Goal: Task Accomplishment & Management: Manage account settings

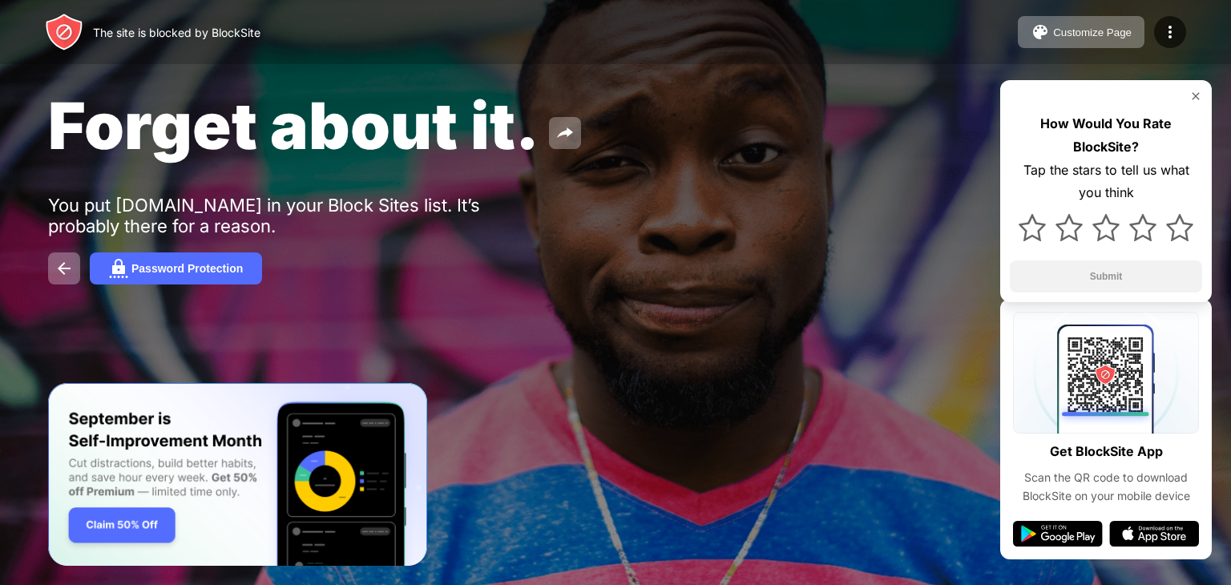
click at [1197, 91] on img at bounding box center [1196, 96] width 13 height 13
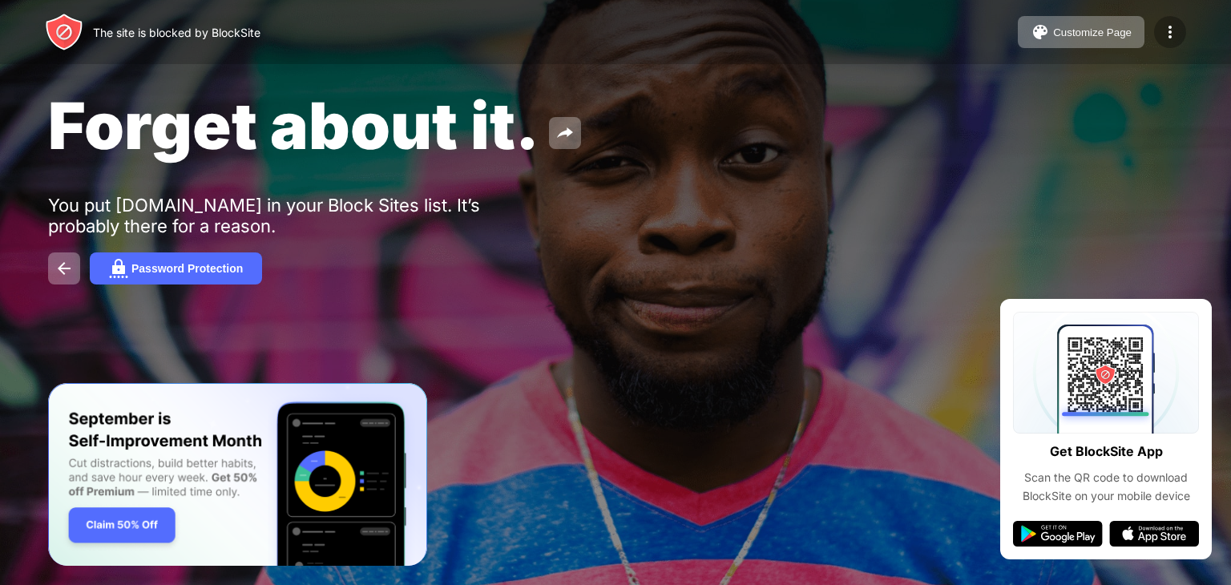
click at [1161, 30] on img at bounding box center [1170, 31] width 19 height 19
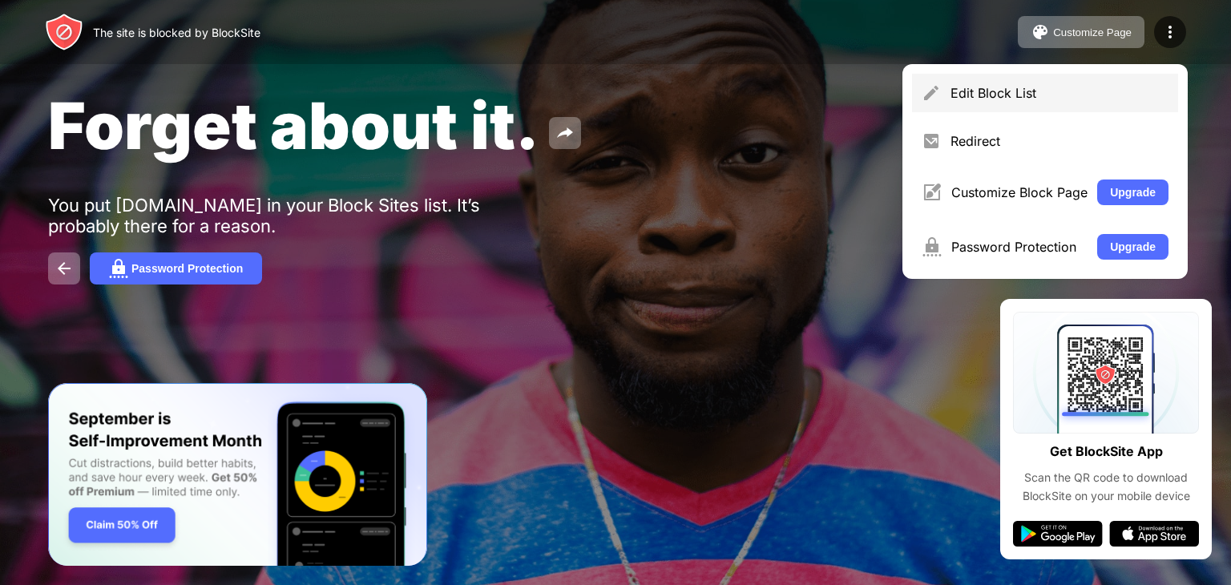
click at [980, 110] on div "Edit Block List" at bounding box center [1045, 93] width 266 height 38
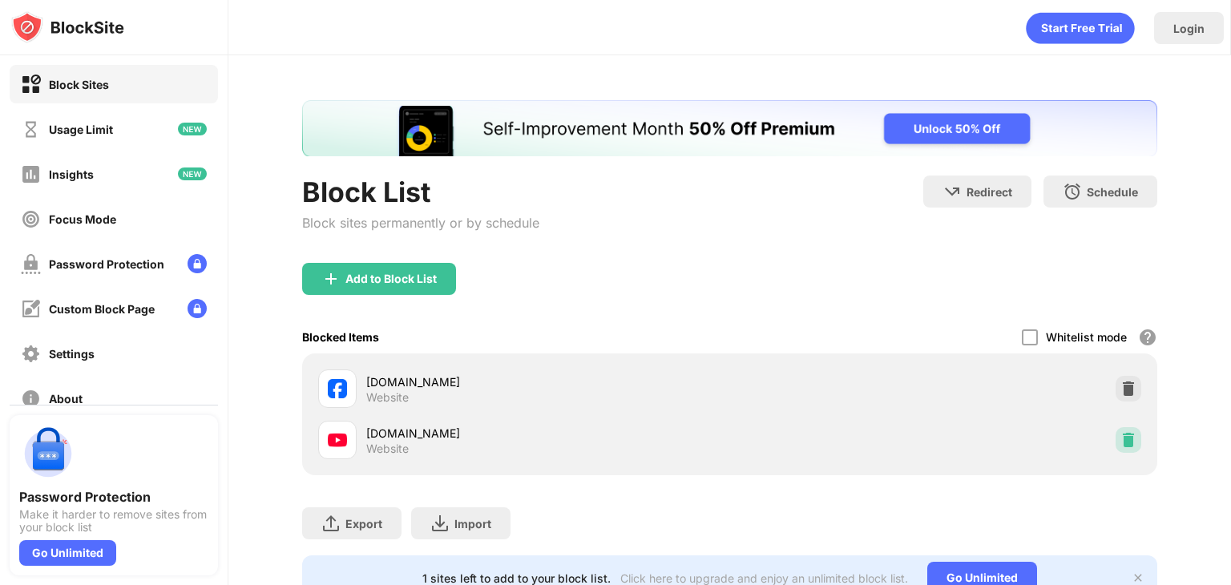
click at [1121, 433] on img at bounding box center [1129, 440] width 16 height 16
